Goal: Navigation & Orientation: Find specific page/section

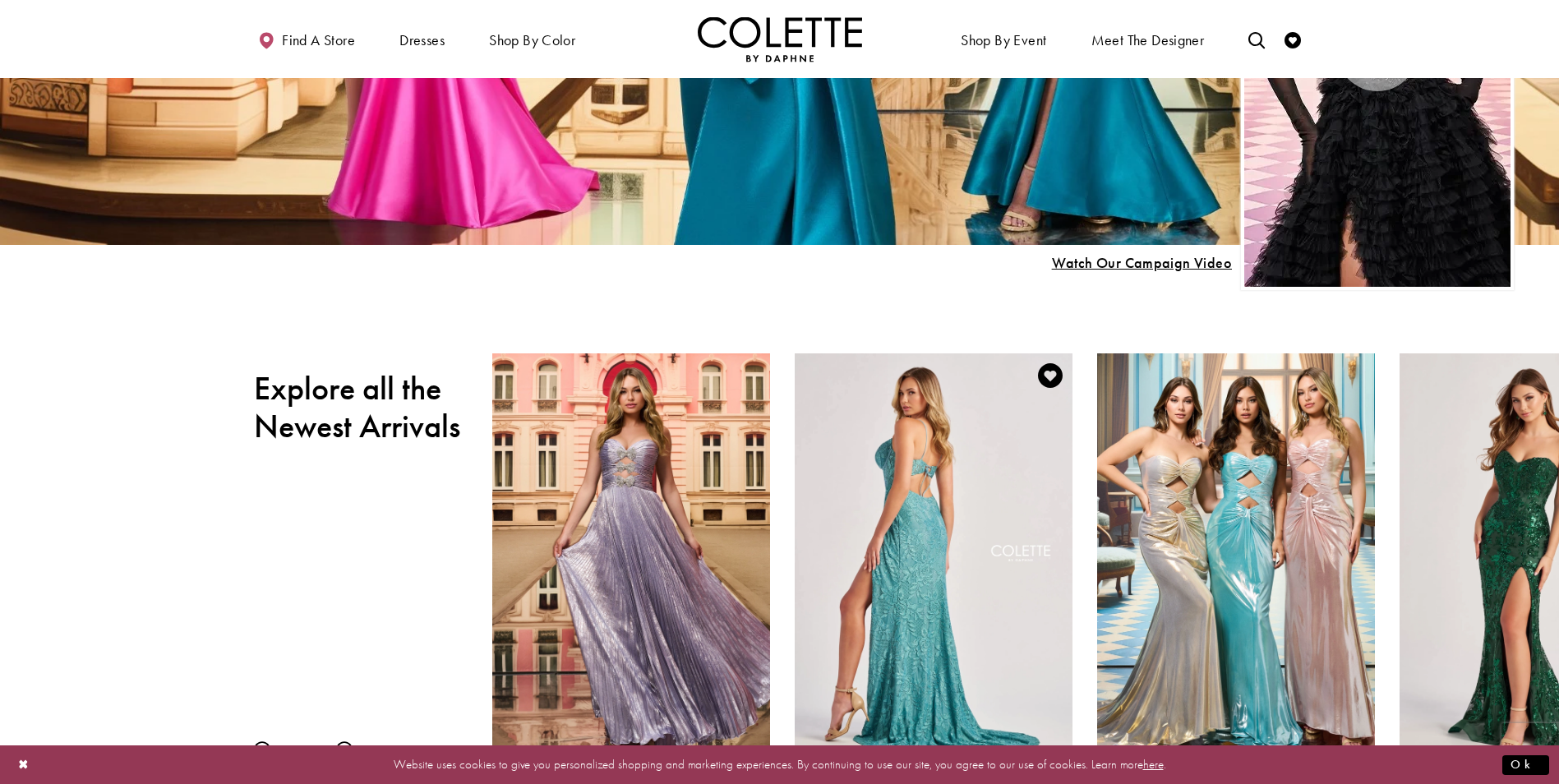
scroll to position [411, 0]
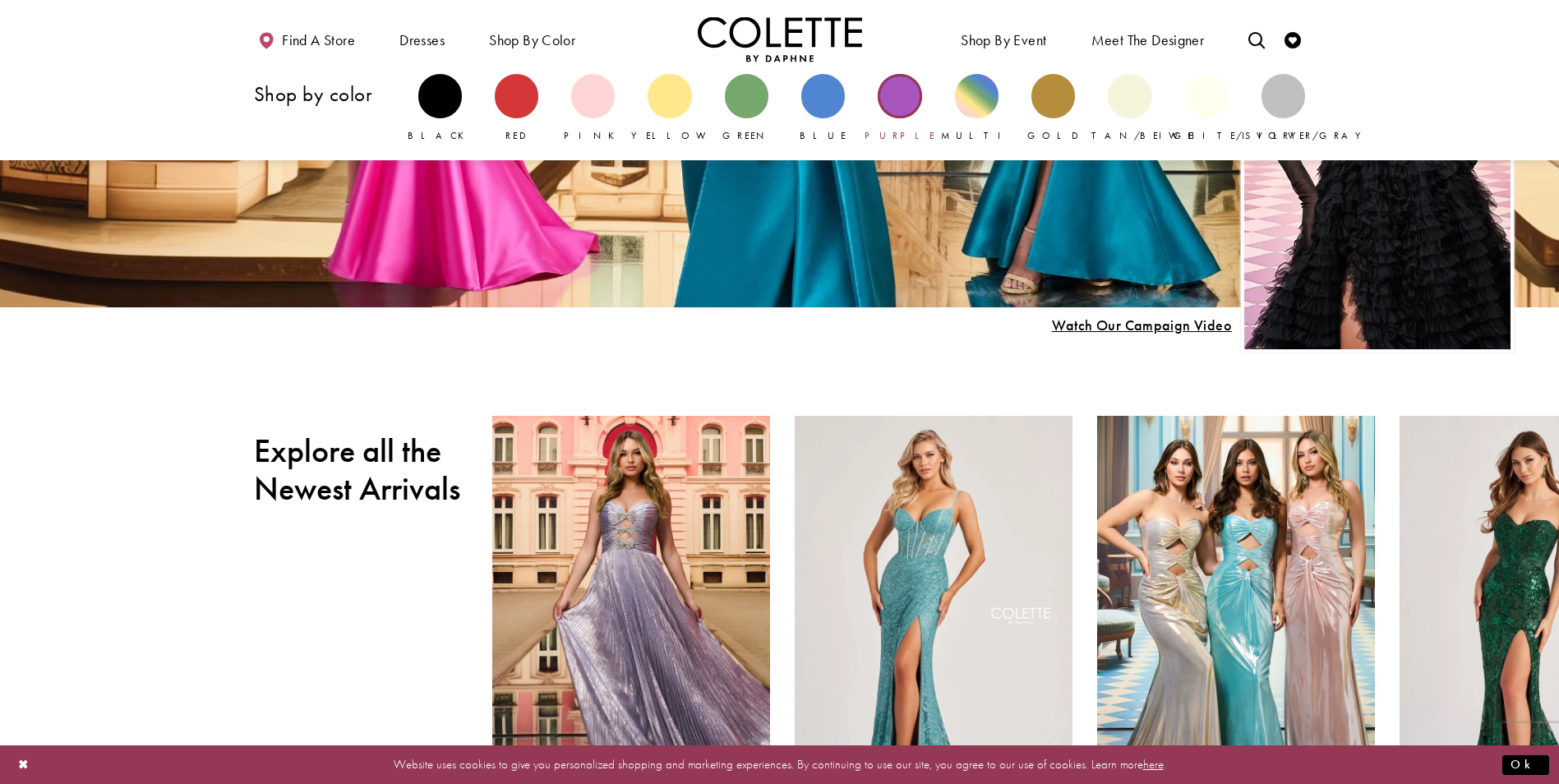
click at [905, 89] on div "Primary block" at bounding box center [900, 96] width 43 height 43
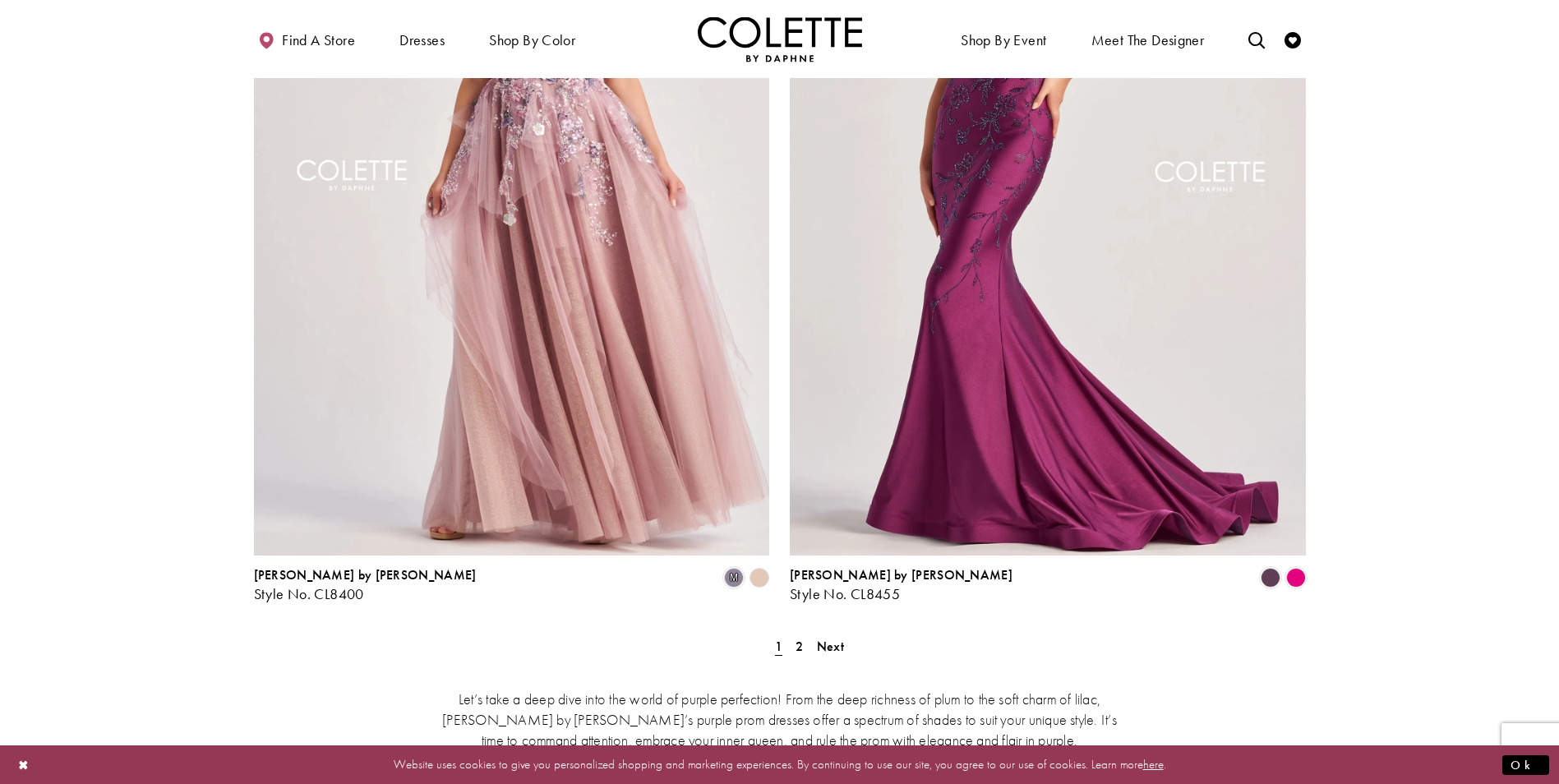
scroll to position [2877, 0]
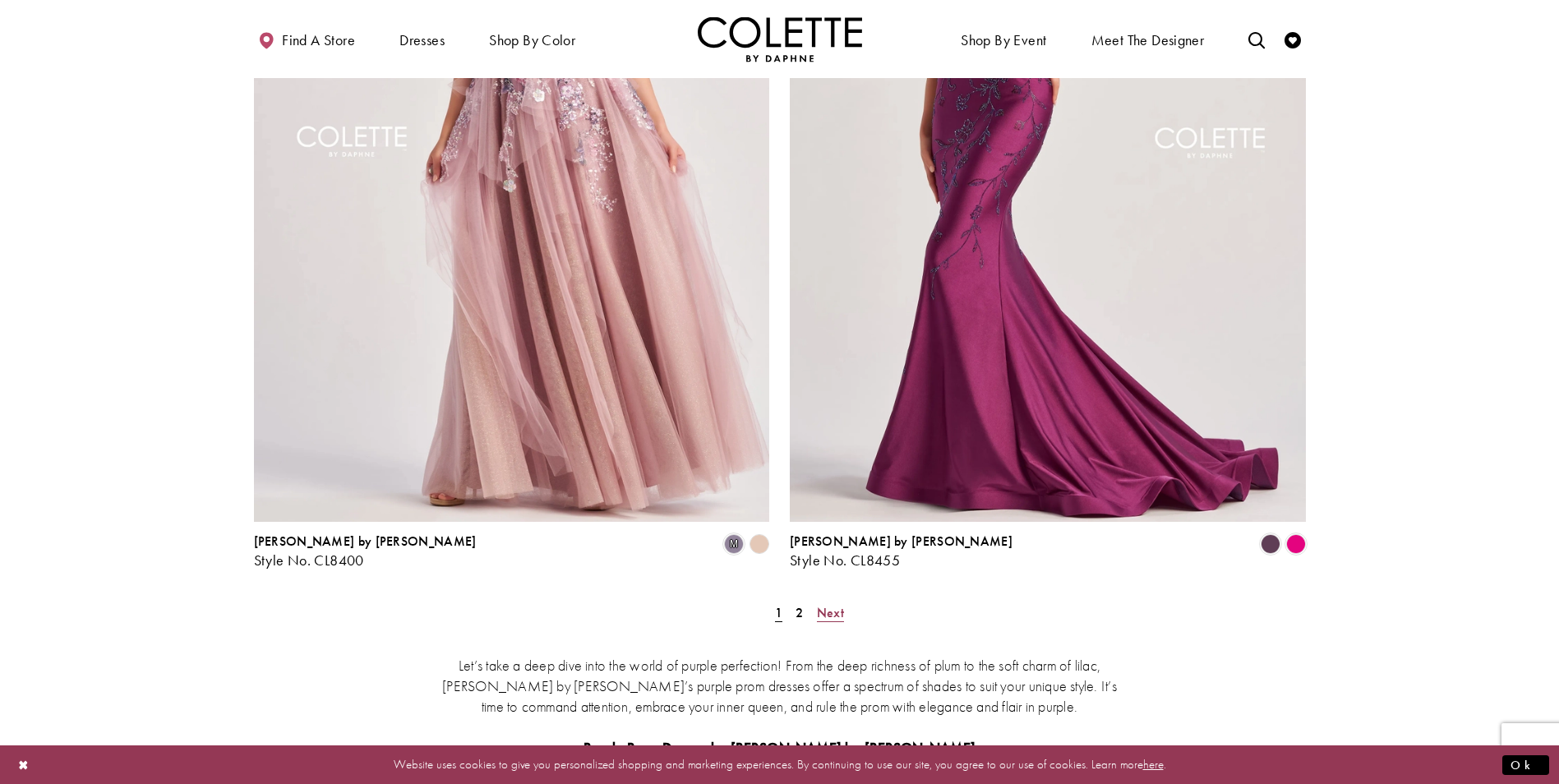
click at [825, 604] on span "Next" at bounding box center [831, 612] width 27 height 17
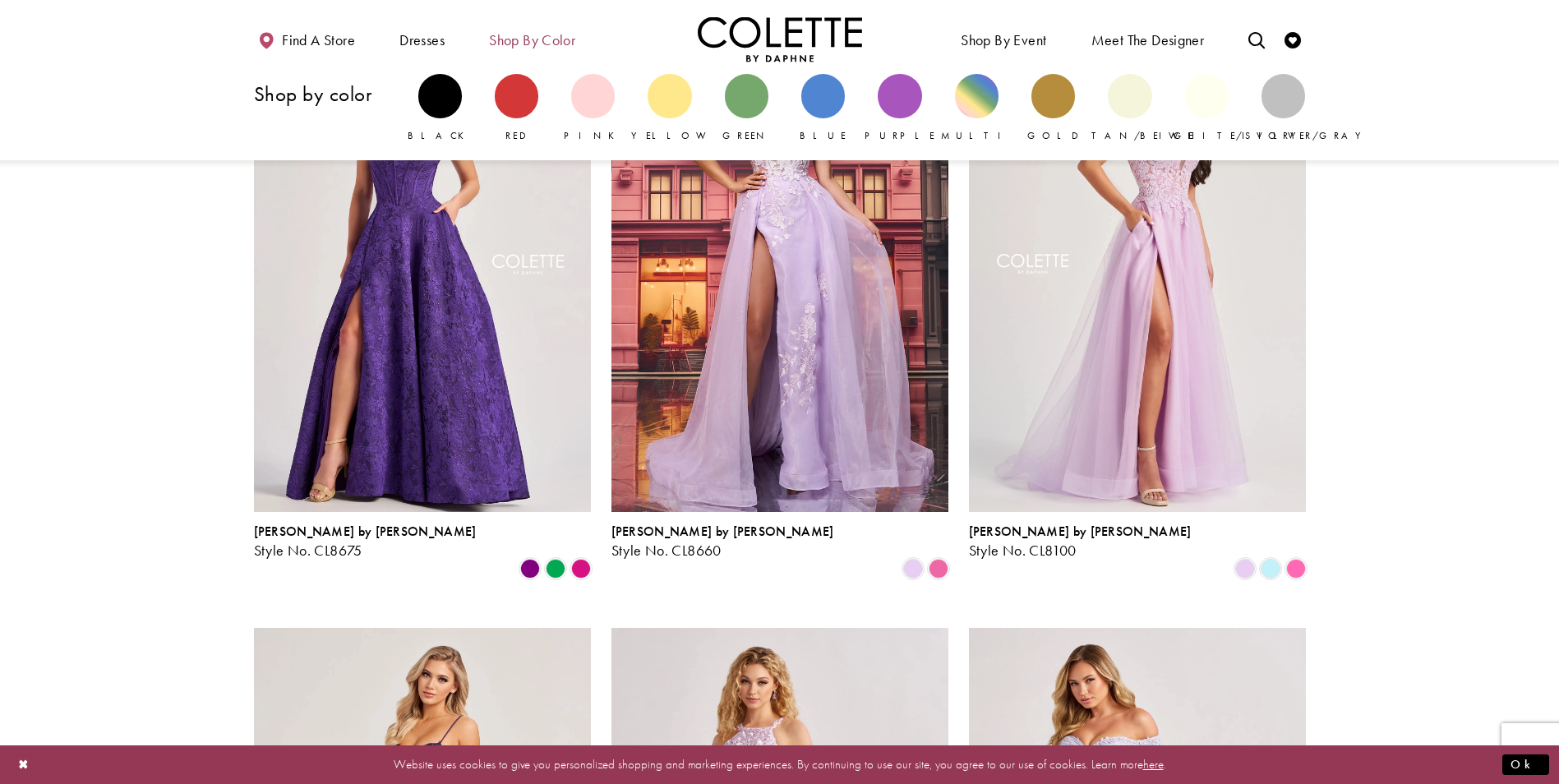
scroll to position [171, 0]
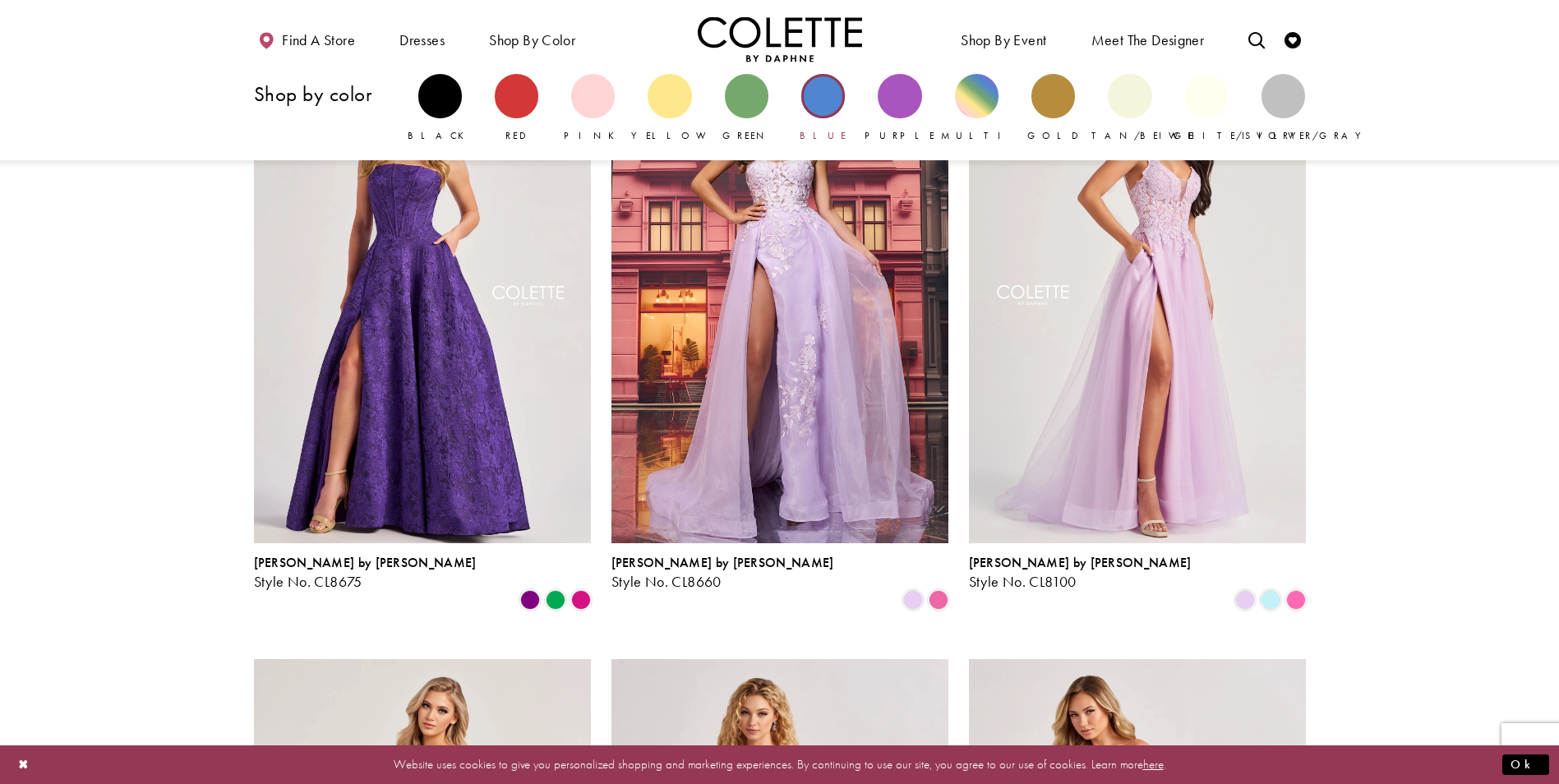
click at [821, 91] on div "Primary block" at bounding box center [823, 96] width 43 height 43
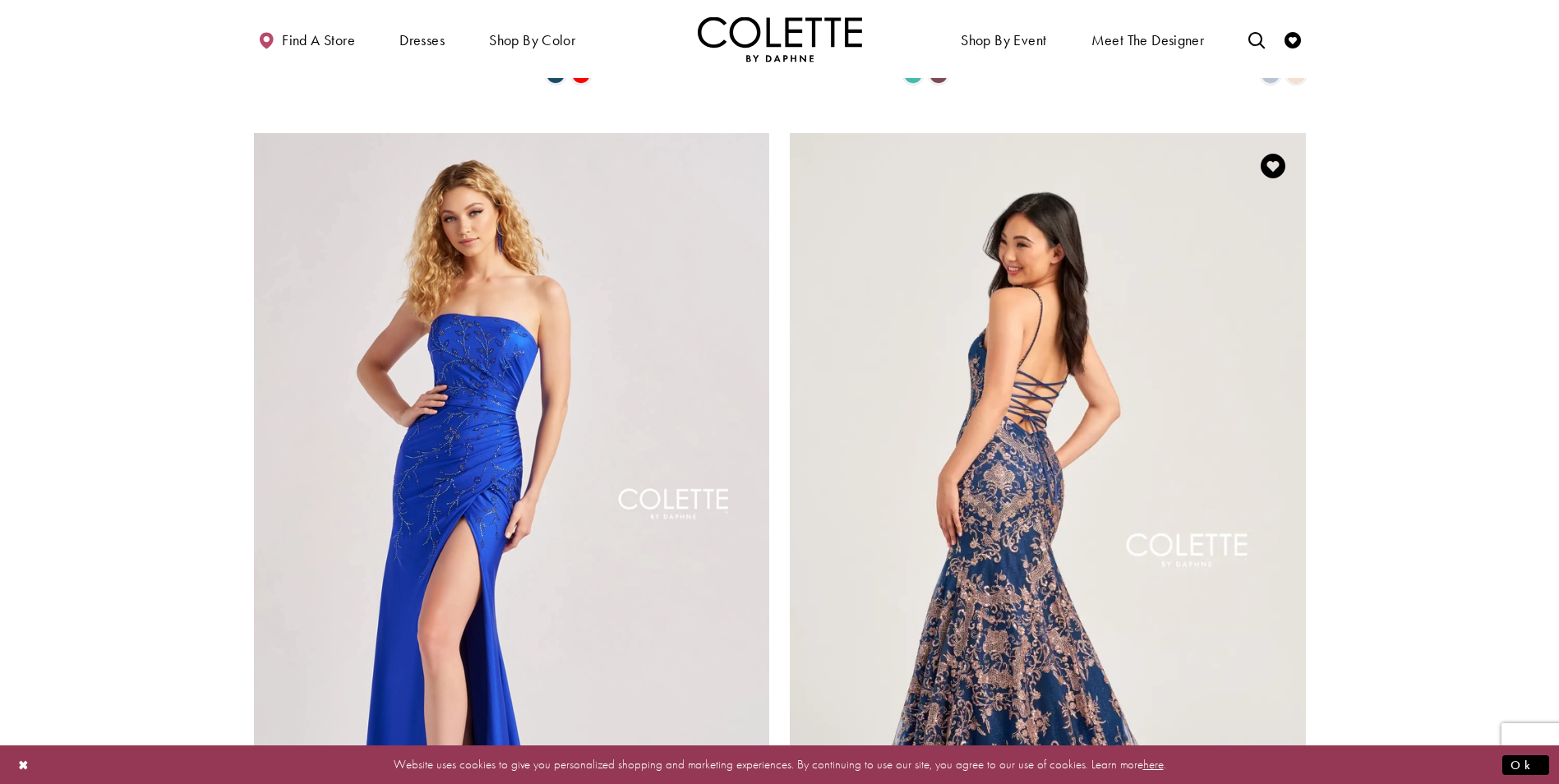
scroll to position [2712, 0]
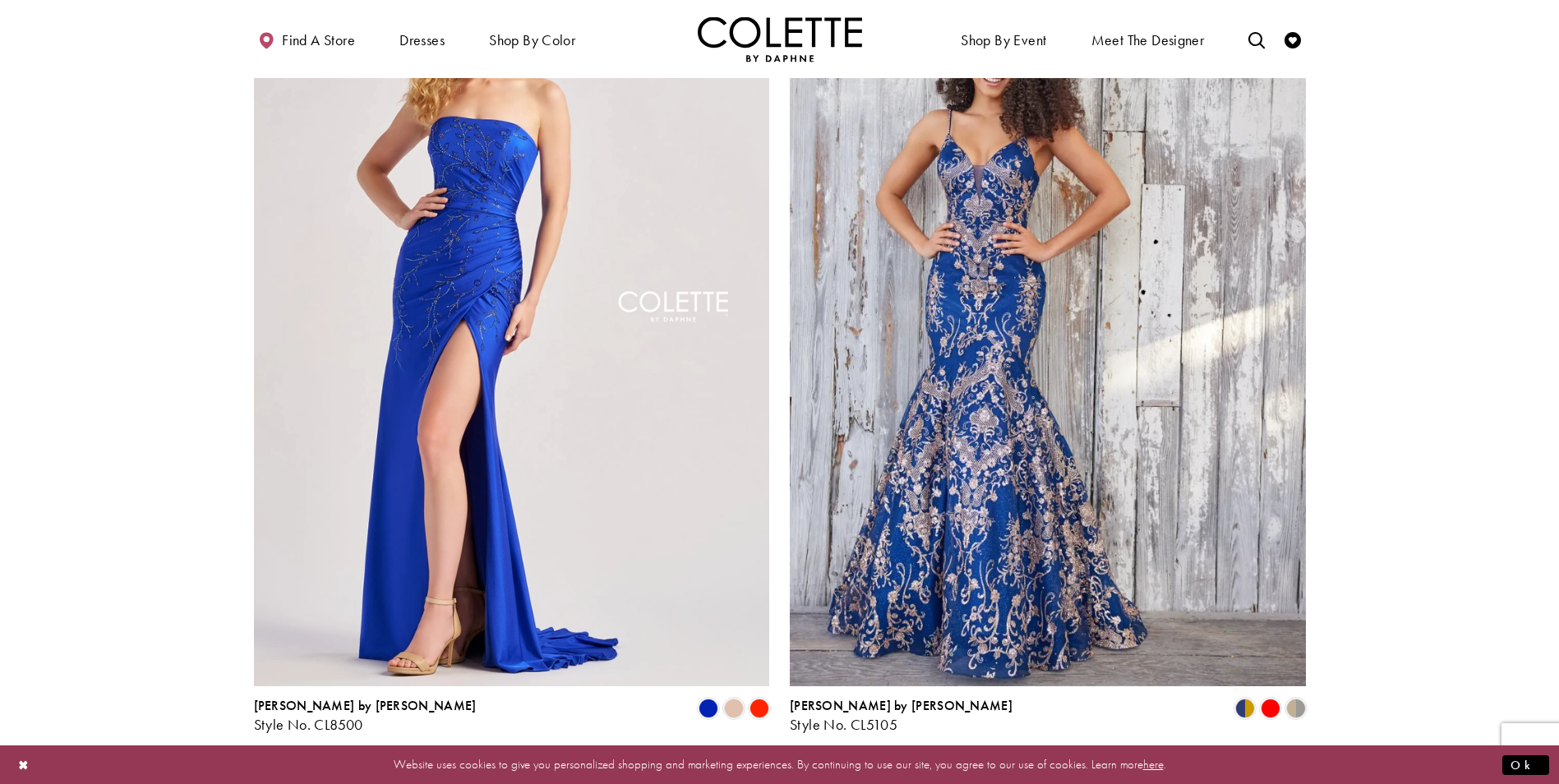
click at [870, 768] on span "Next" at bounding box center [874, 777] width 27 height 17
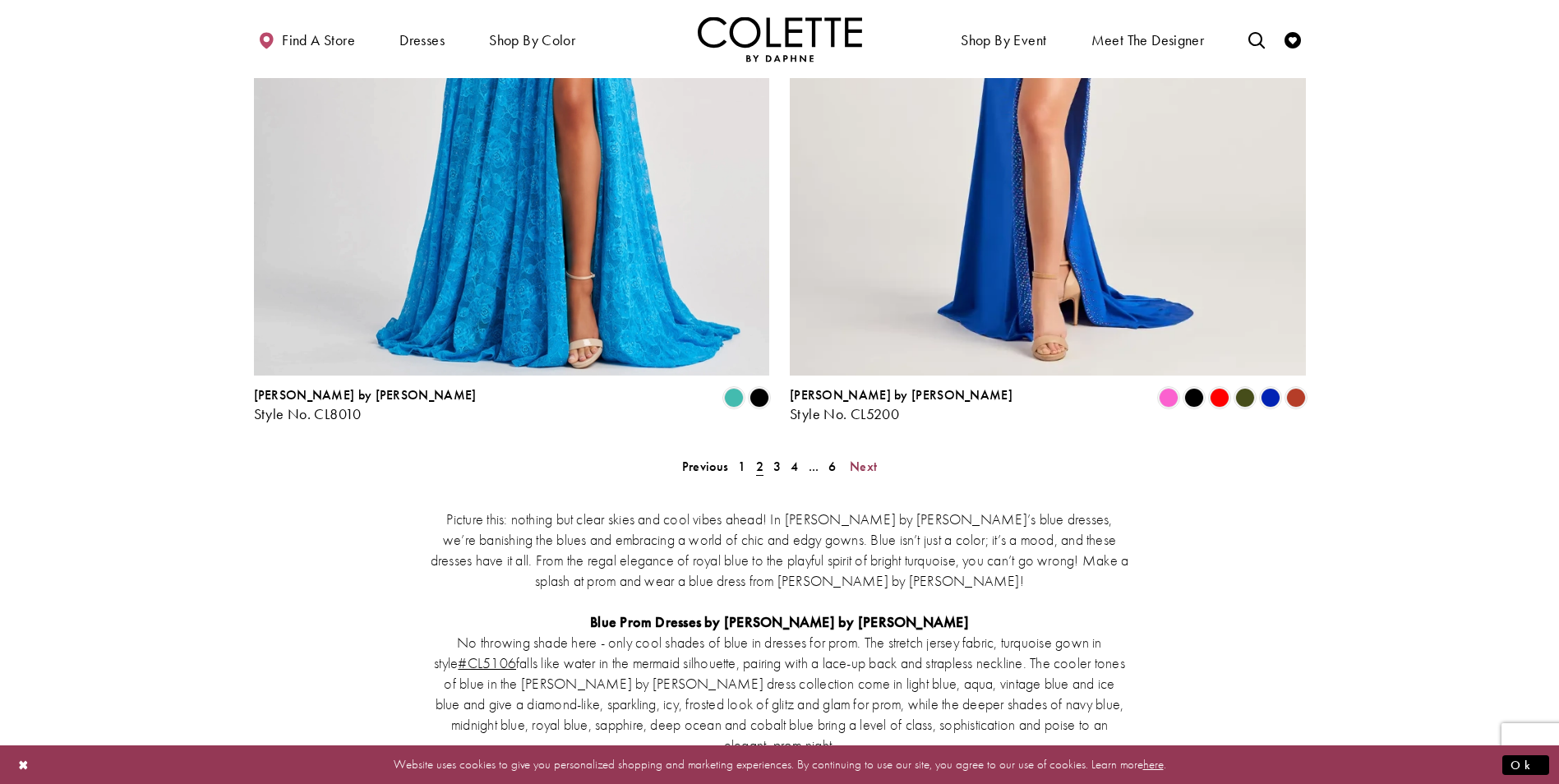
scroll to position [3047, 0]
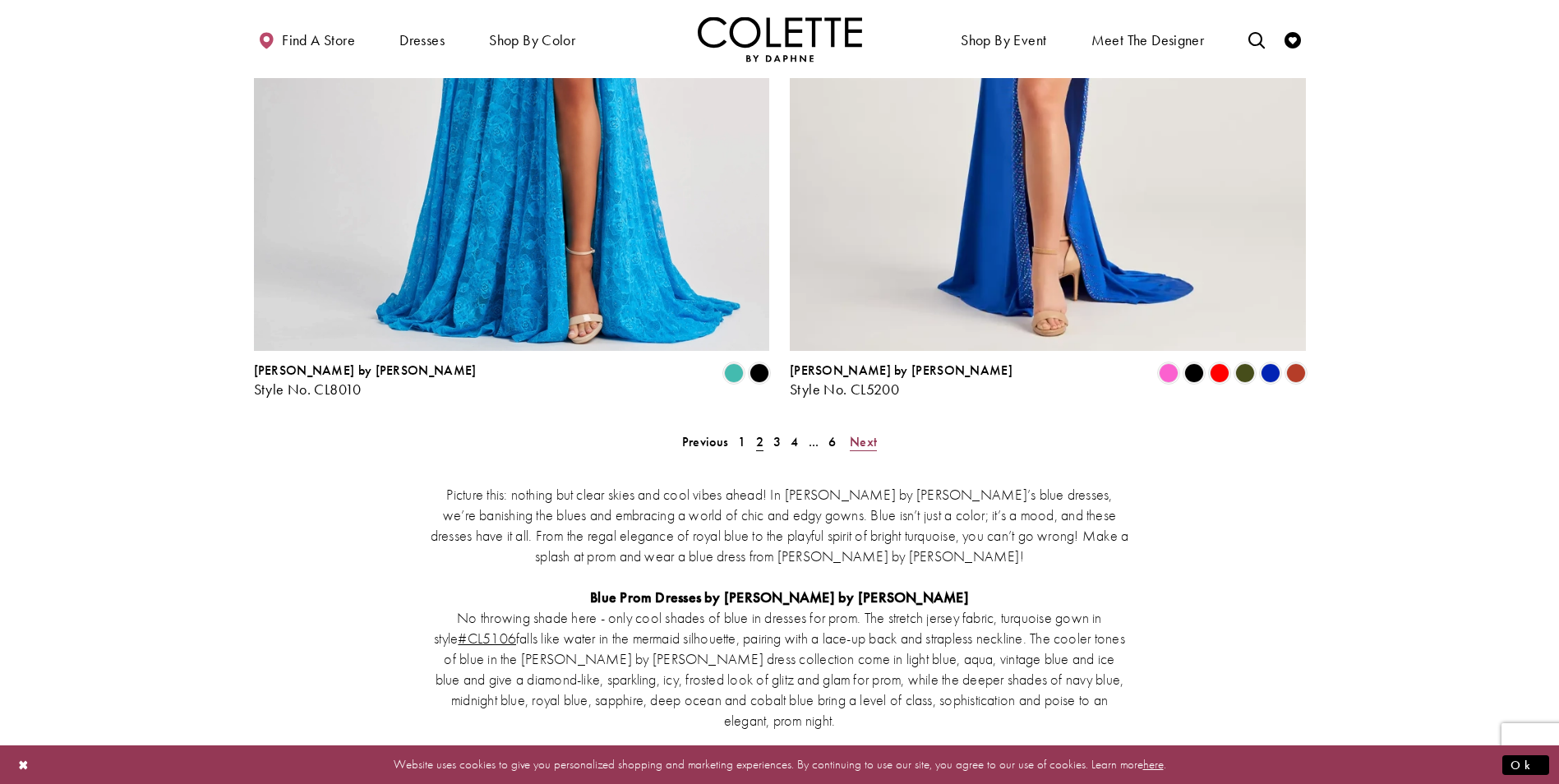
click at [863, 434] on span "Next" at bounding box center [863, 442] width 27 height 17
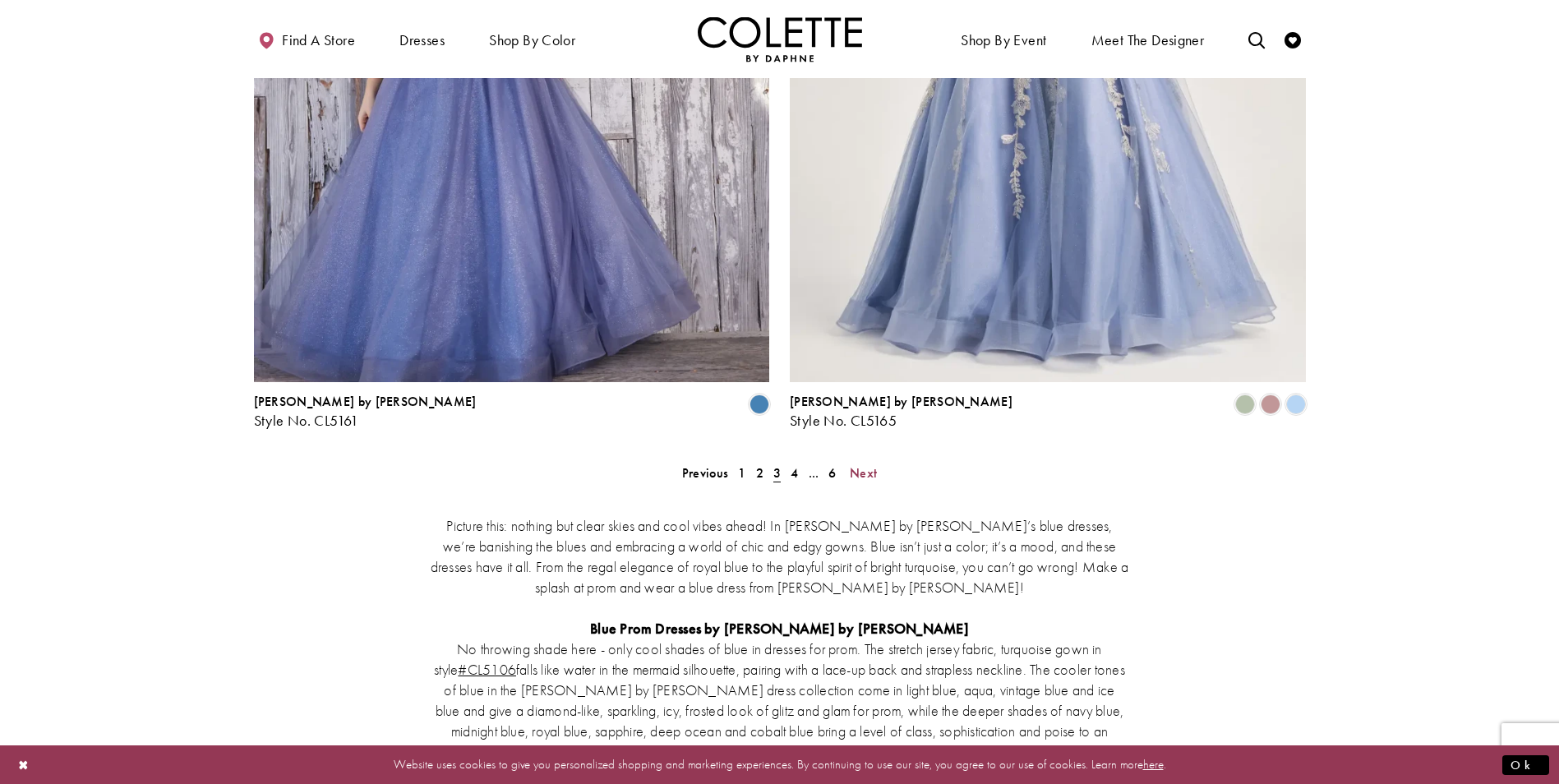
scroll to position [3047, 0]
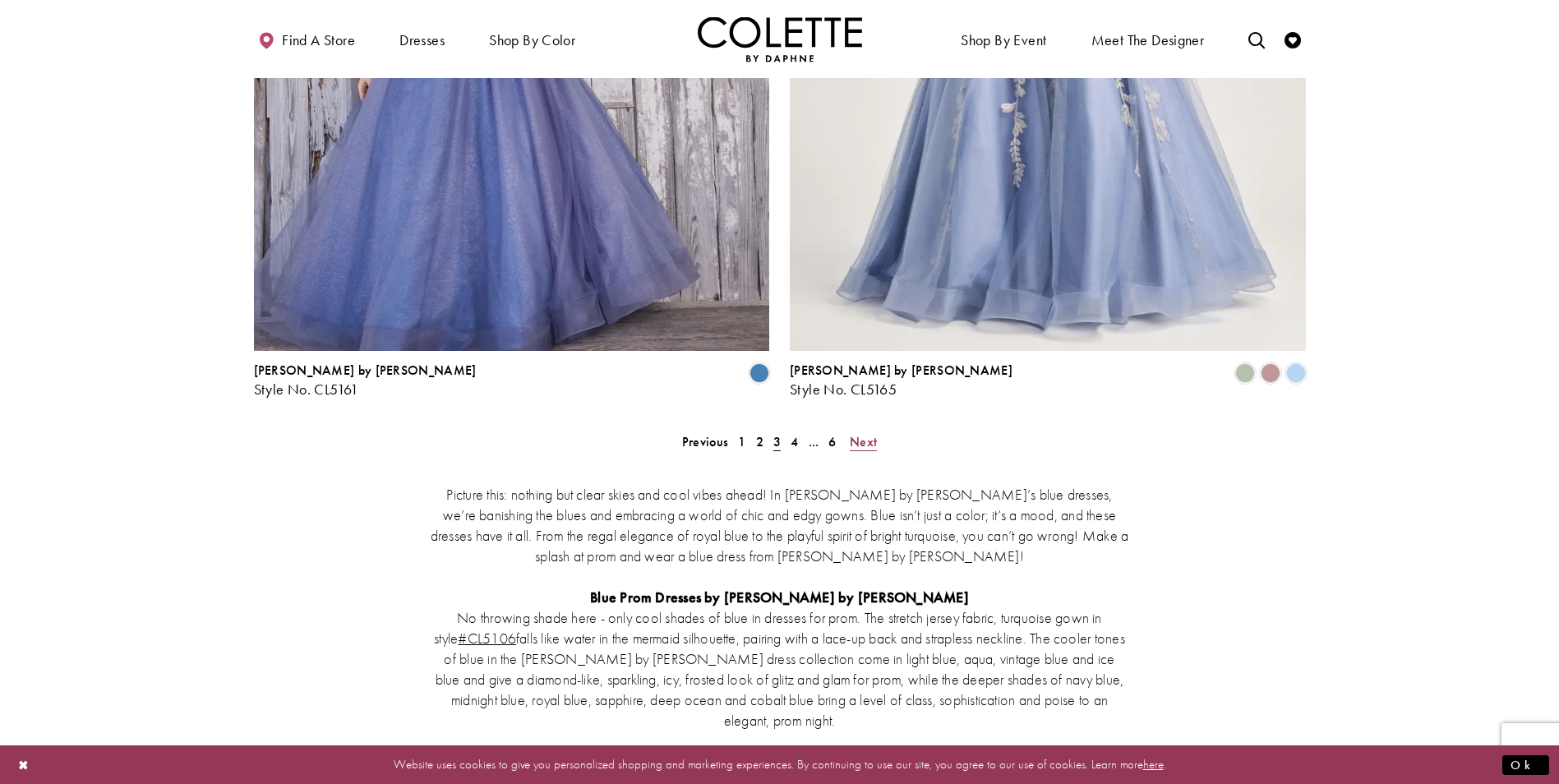
click at [861, 434] on span "Next" at bounding box center [863, 442] width 27 height 17
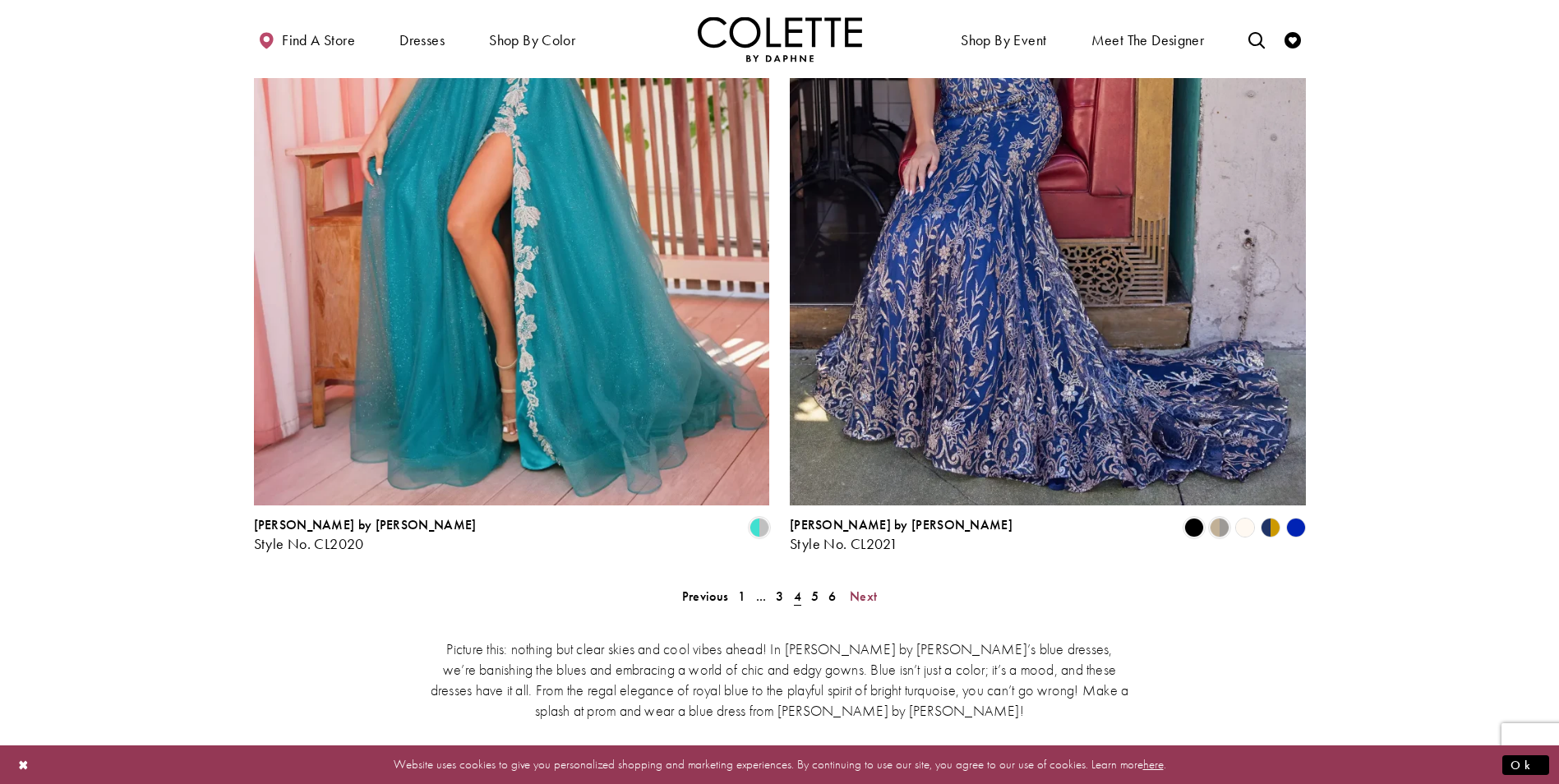
scroll to position [3047, 0]
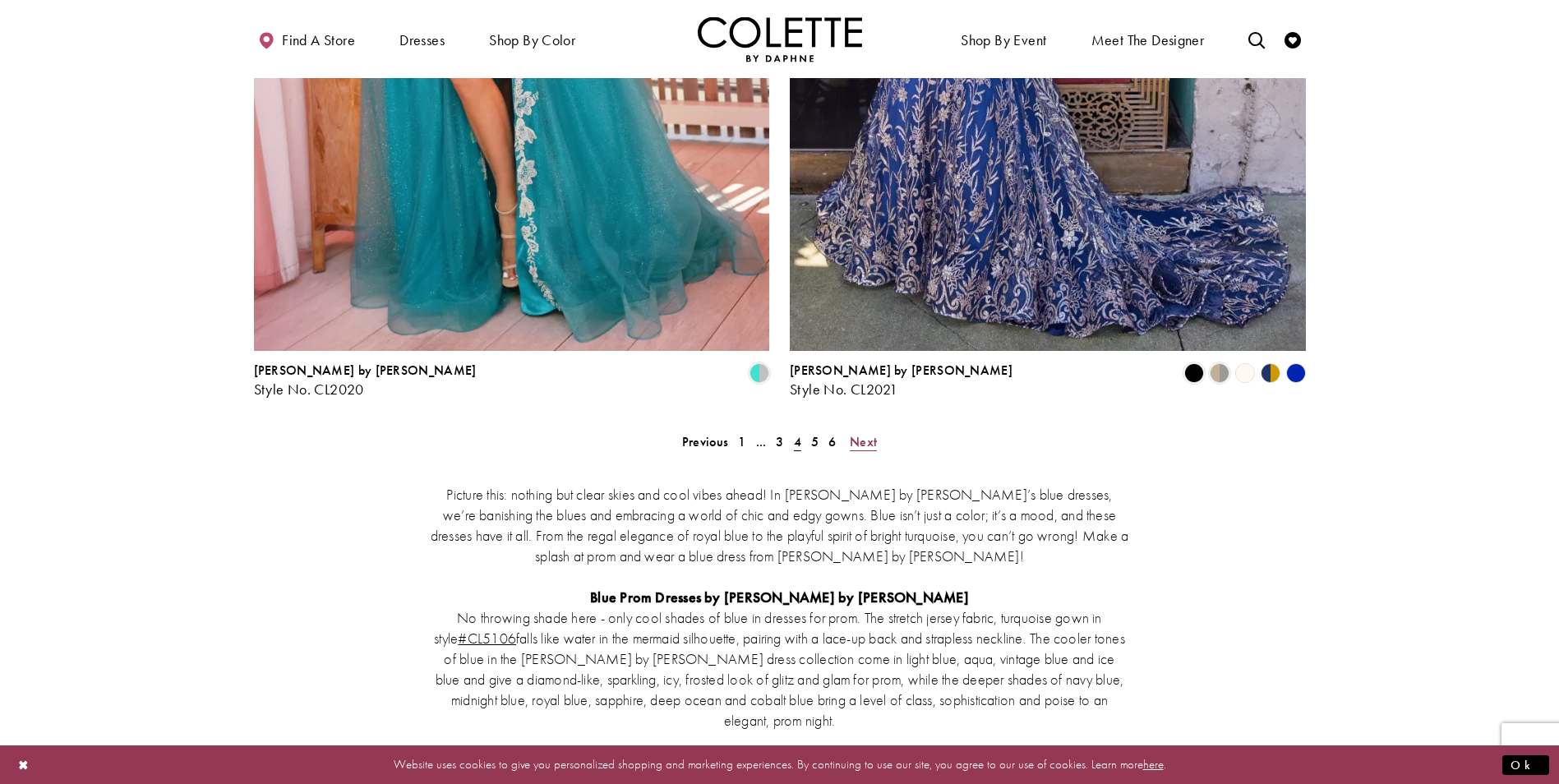
click at [845, 430] on ul "Previous 1 ... 3 4 5 6 Next" at bounding box center [780, 442] width 708 height 24
click at [858, 434] on span "Next" at bounding box center [863, 442] width 27 height 17
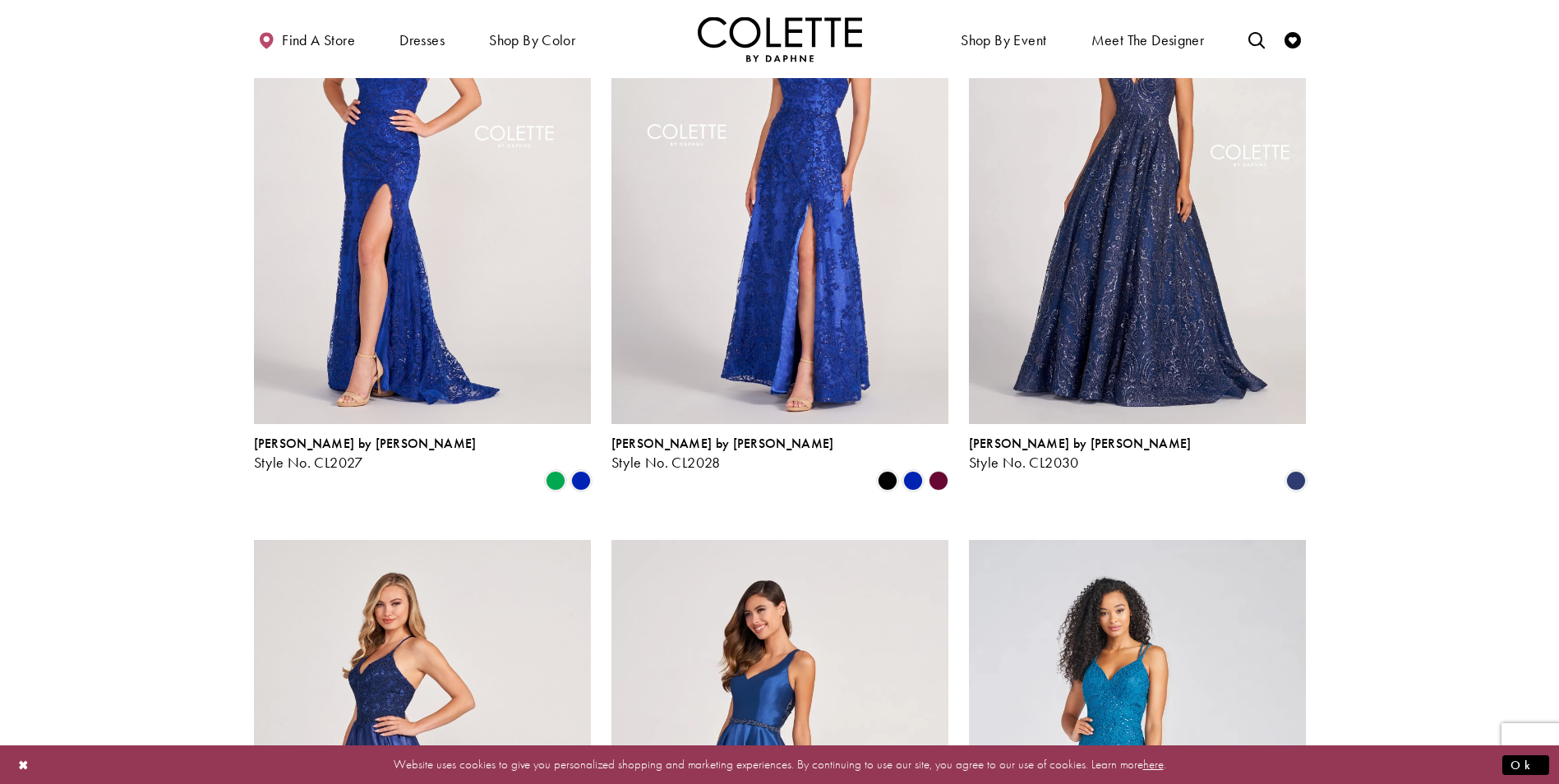
scroll to position [910, 0]
